Goal: Navigation & Orientation: Go to known website

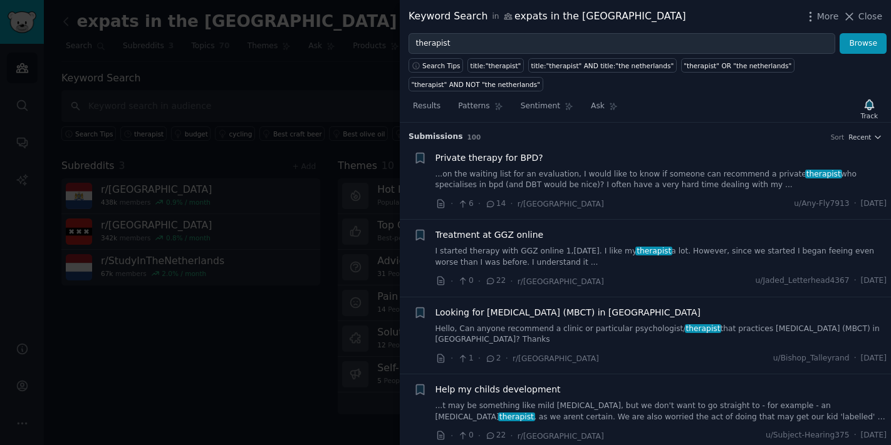
drag, startPoint x: 0, startPoint y: 0, endPoint x: 337, endPoint y: 157, distance: 371.7
click at [337, 157] on div at bounding box center [445, 222] width 891 height 445
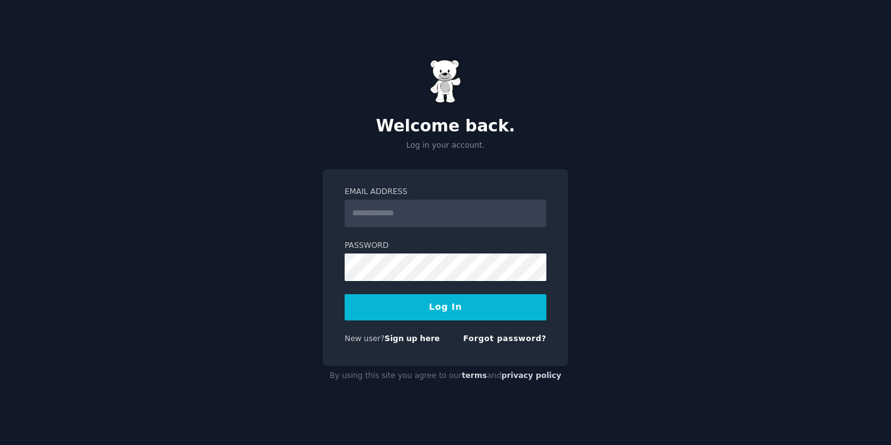
drag, startPoint x: 669, startPoint y: 211, endPoint x: 575, endPoint y: 86, distance: 156.1
click at [669, 211] on div "Welcome back. Log in your account. Email Address Password Log In New user? Sign…" at bounding box center [445, 222] width 891 height 445
